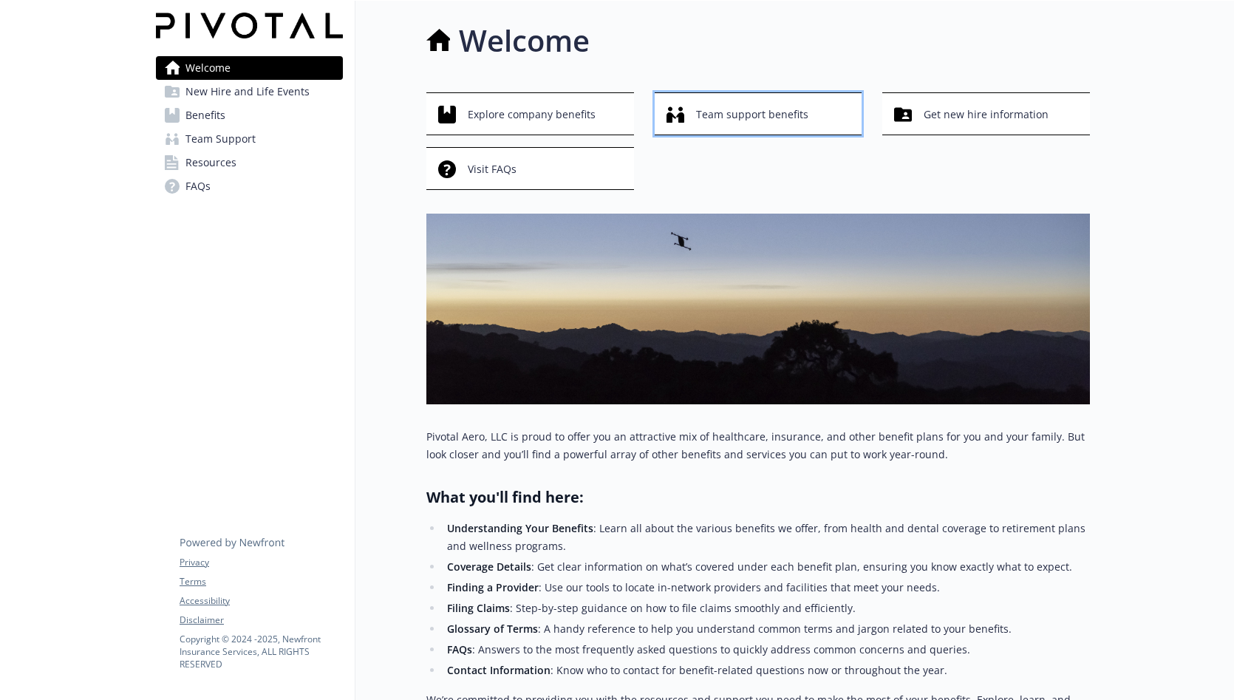
click at [765, 122] on span "Team support benefits" at bounding box center [752, 114] width 112 height 28
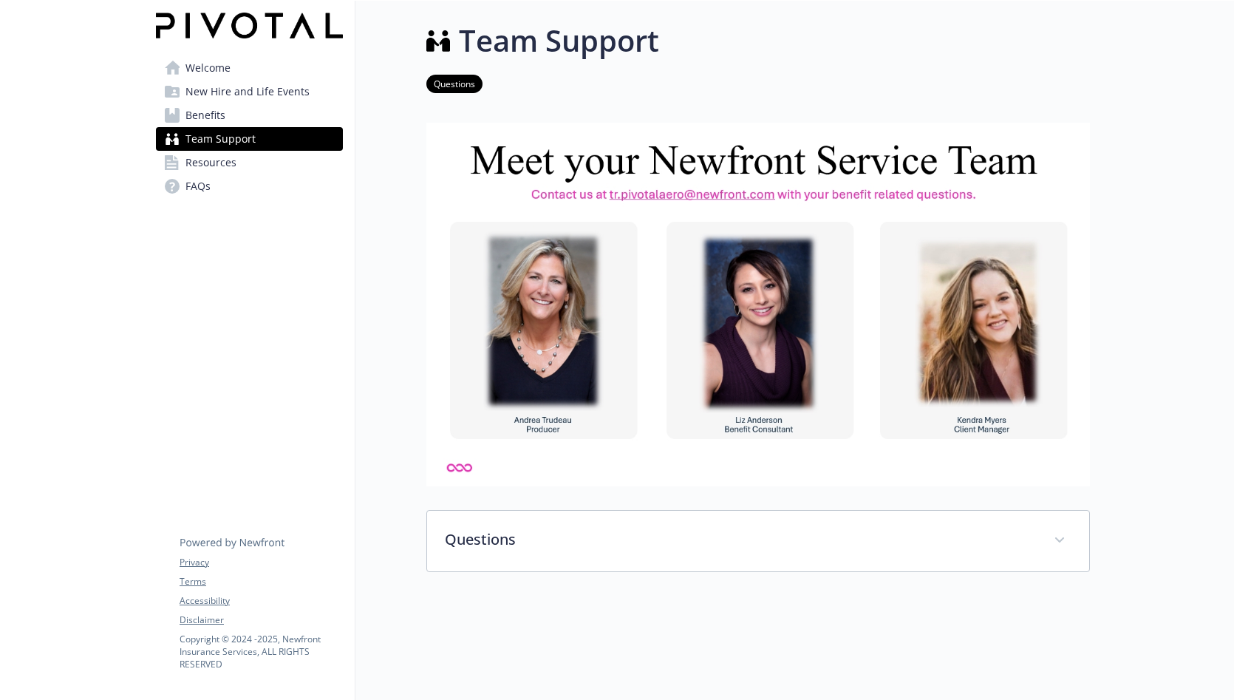
click at [256, 123] on link "Benefits" at bounding box center [249, 115] width 187 height 24
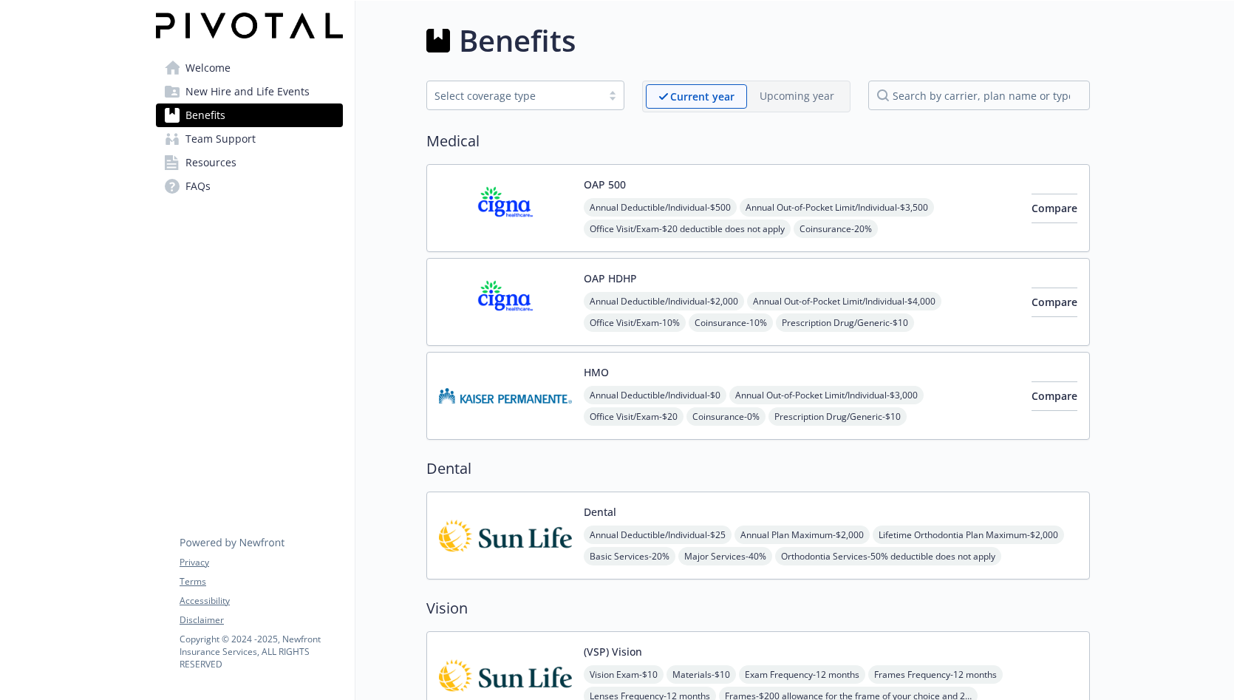
click at [242, 93] on span "New Hire and Life Events" at bounding box center [247, 92] width 124 height 24
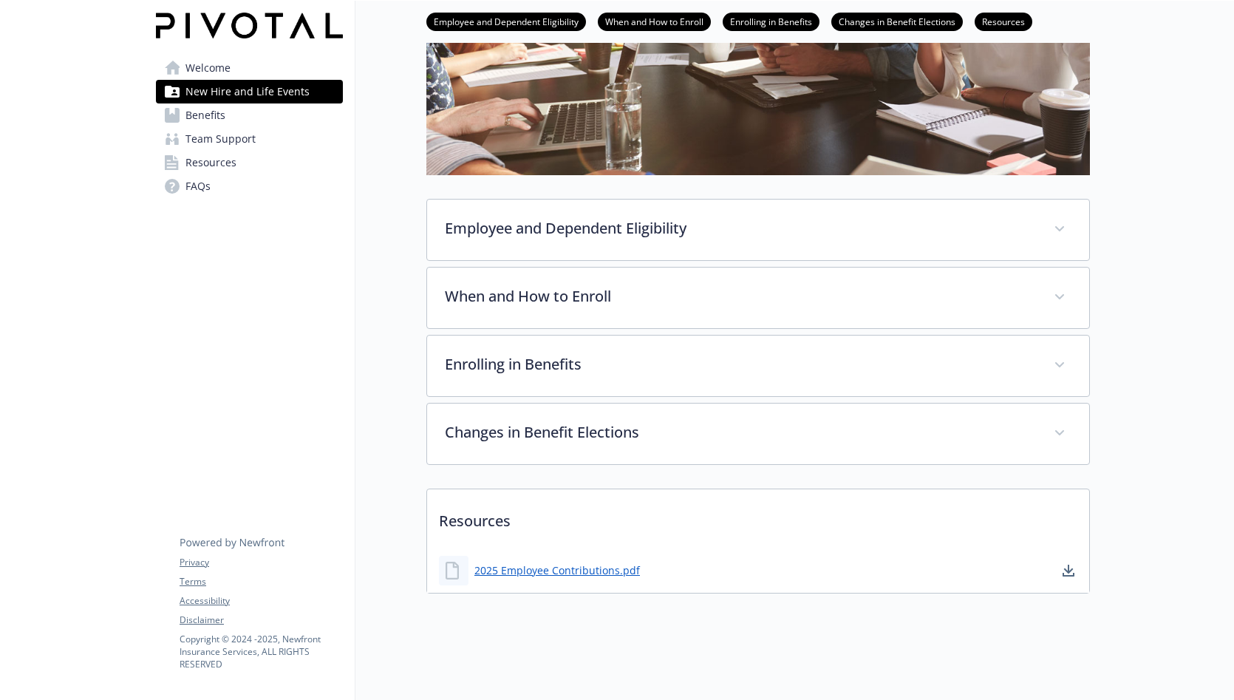
scroll to position [293, 0]
click at [225, 168] on span "Resources" at bounding box center [210, 163] width 51 height 24
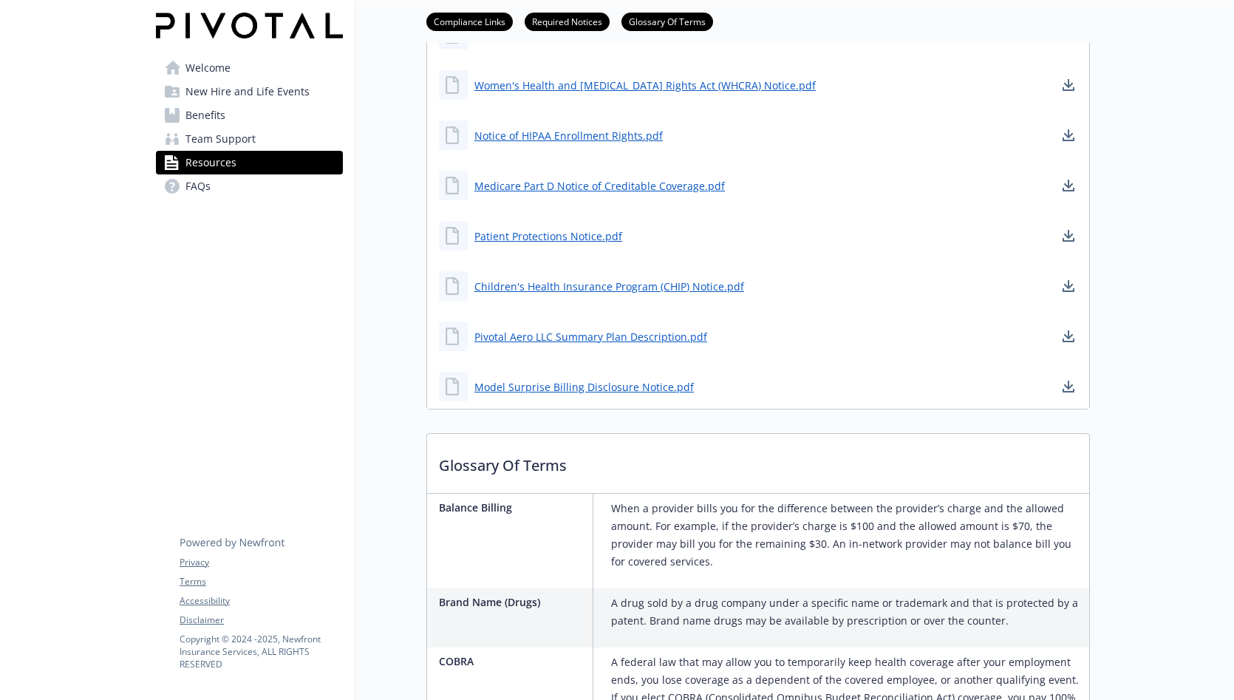
scroll to position [546, 0]
